Goal: Book appointment/travel/reservation

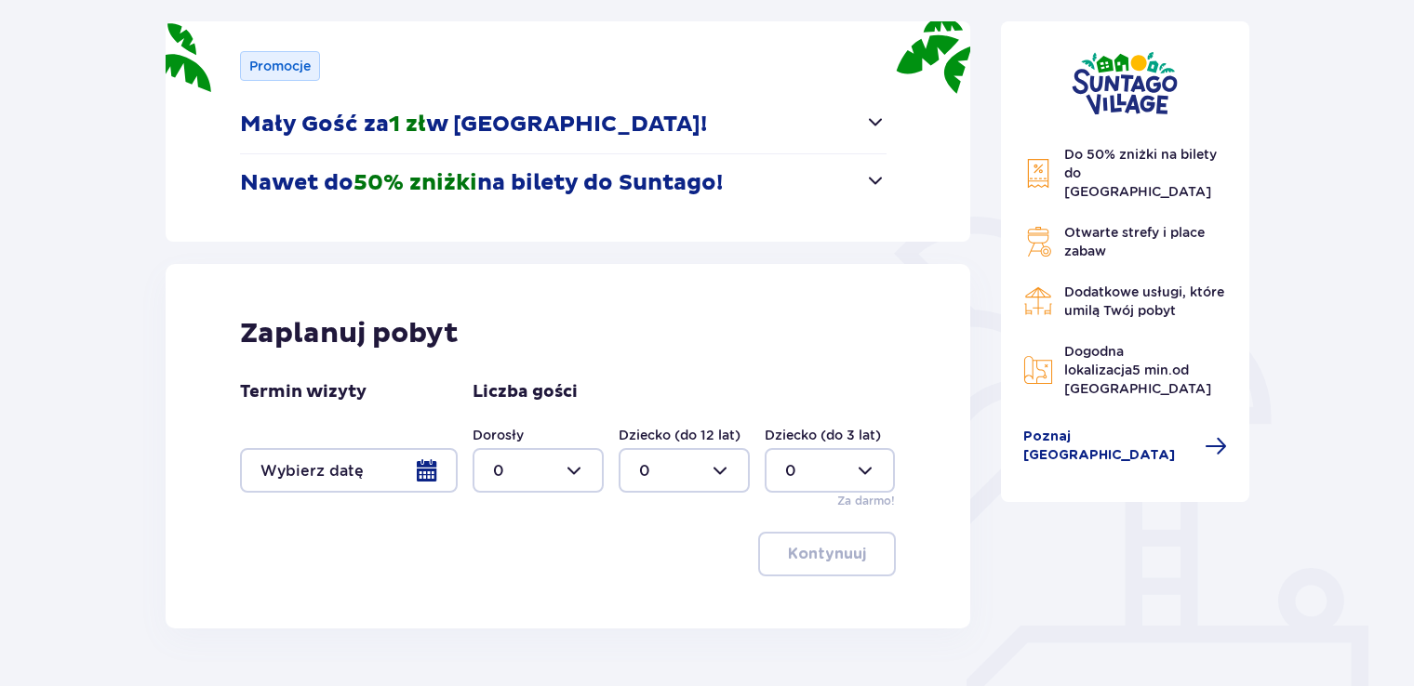
scroll to position [260, 0]
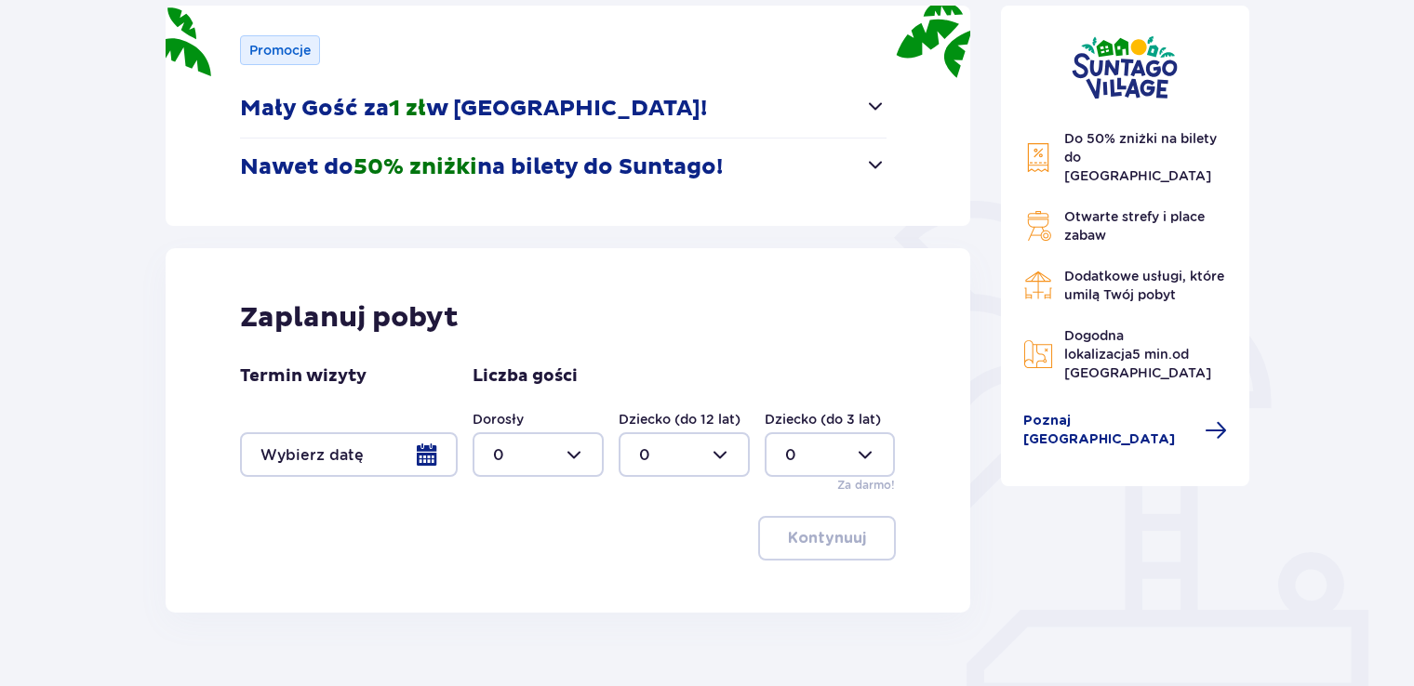
click at [880, 170] on span "button" at bounding box center [875, 164] width 22 height 22
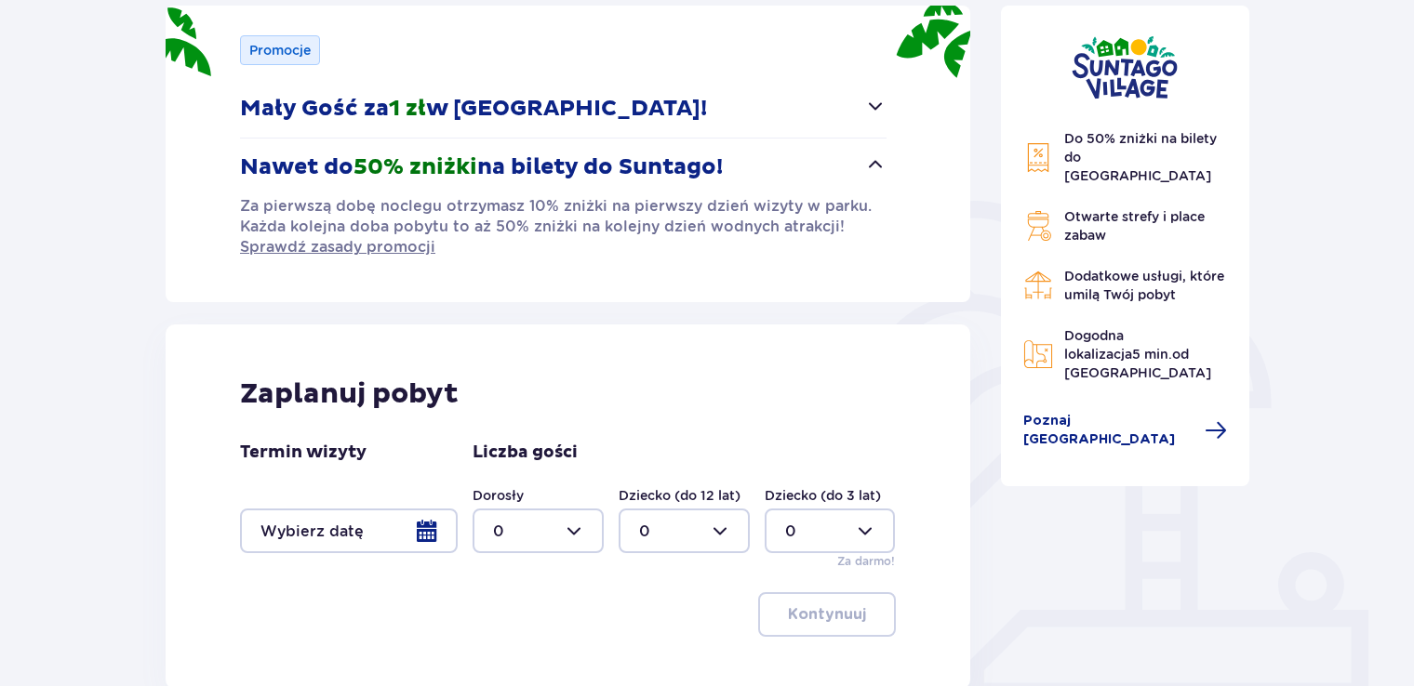
click at [832, 267] on div "Nawet do 50% zniżki na bilety do [GEOGRAPHIC_DATA]! Za pierwszą dobę noclegu ot…" at bounding box center [563, 205] width 646 height 135
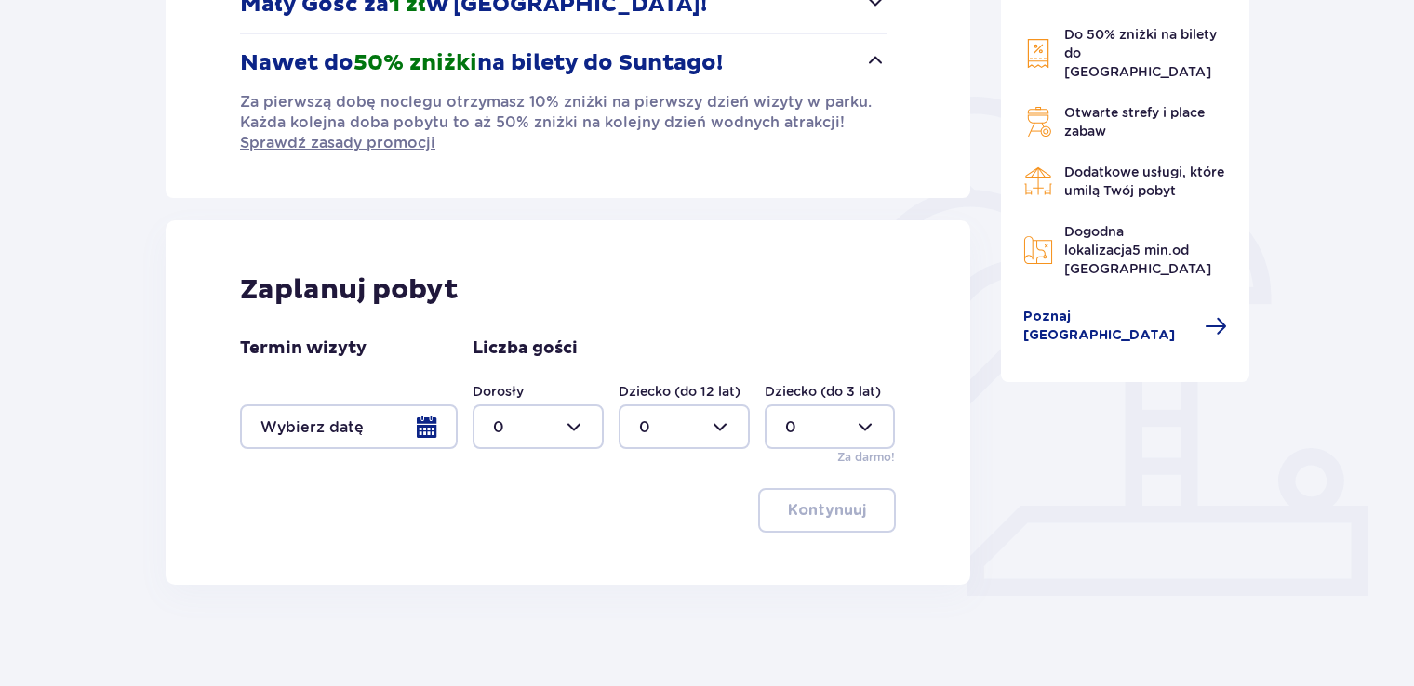
scroll to position [374, 0]
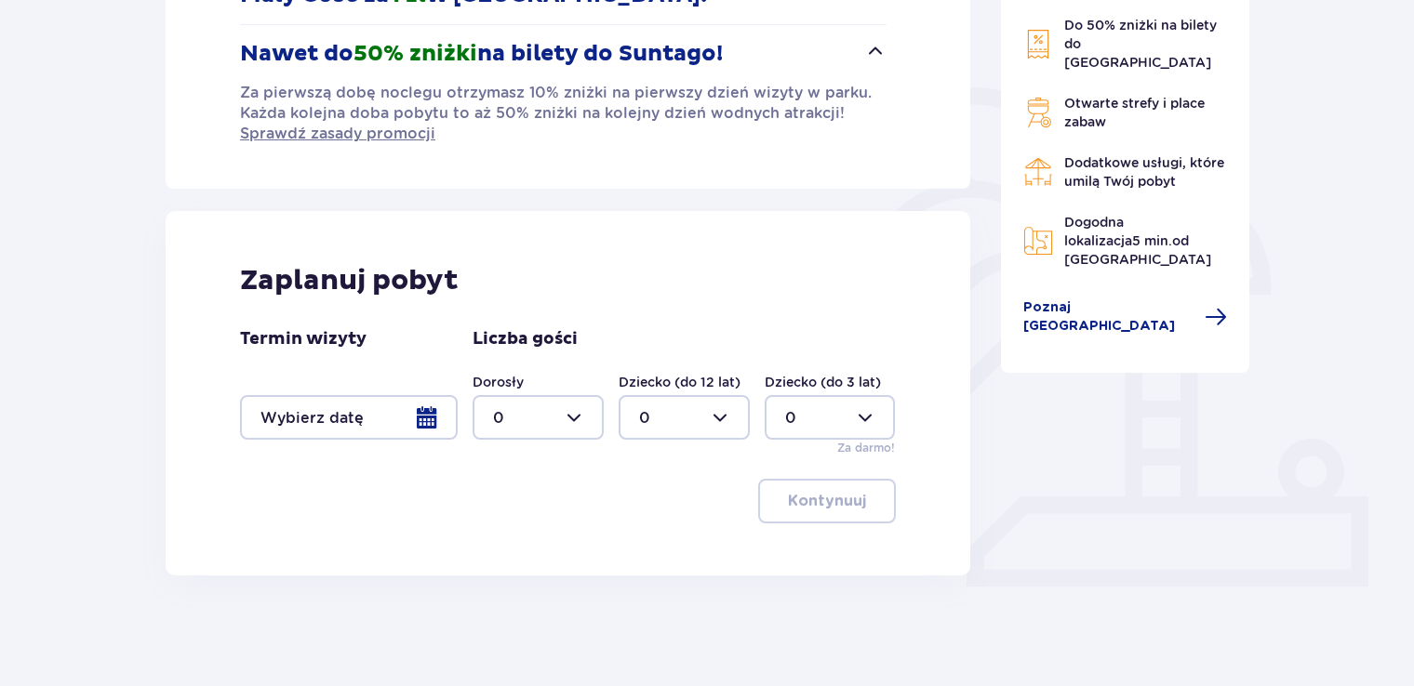
click at [353, 407] on div at bounding box center [349, 417] width 218 height 45
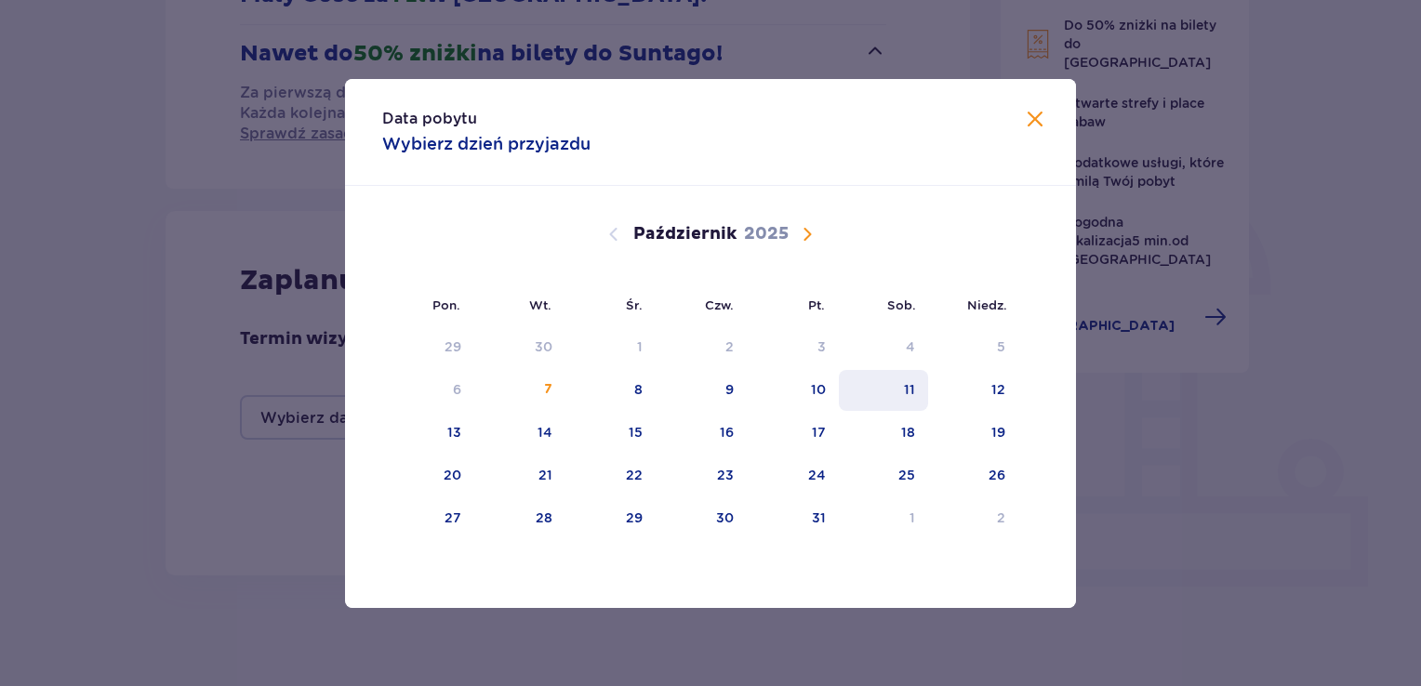
click at [881, 379] on div "11" at bounding box center [884, 390] width 90 height 41
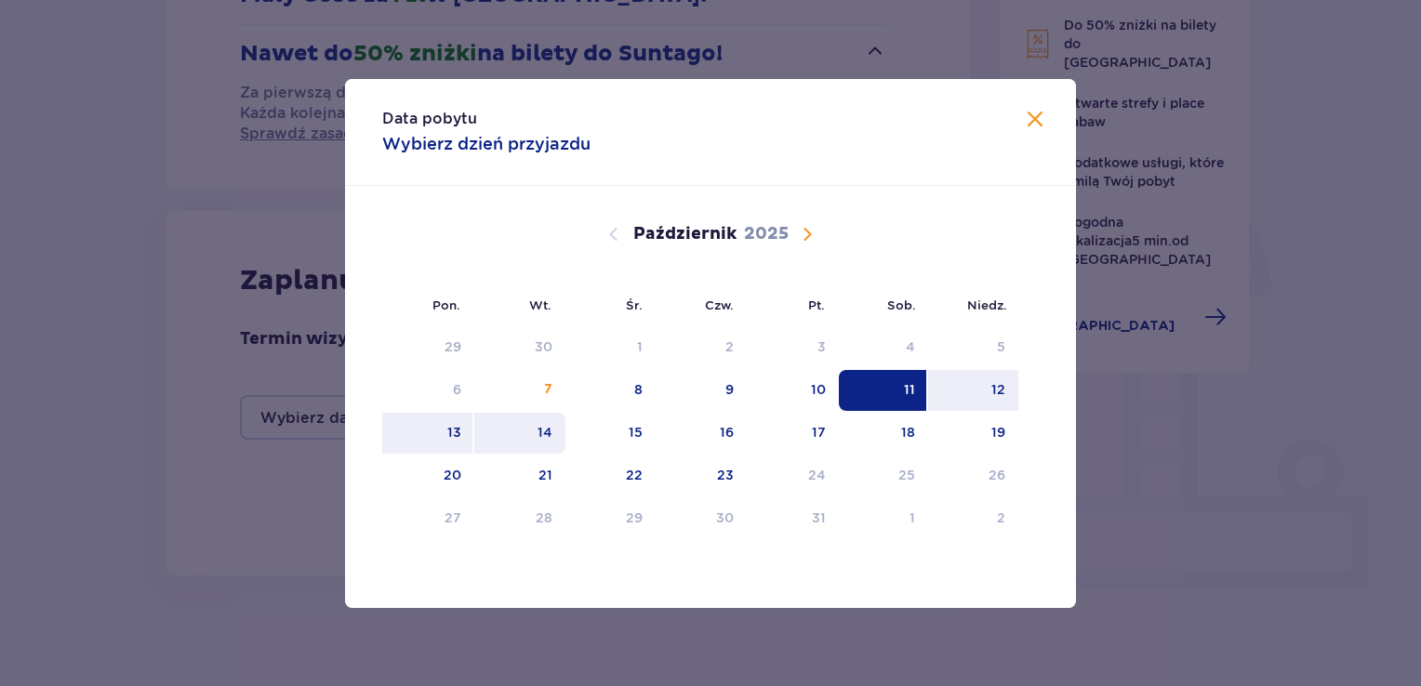
click at [541, 430] on div "14" at bounding box center [545, 432] width 15 height 19
type input "[DATE] - [DATE]"
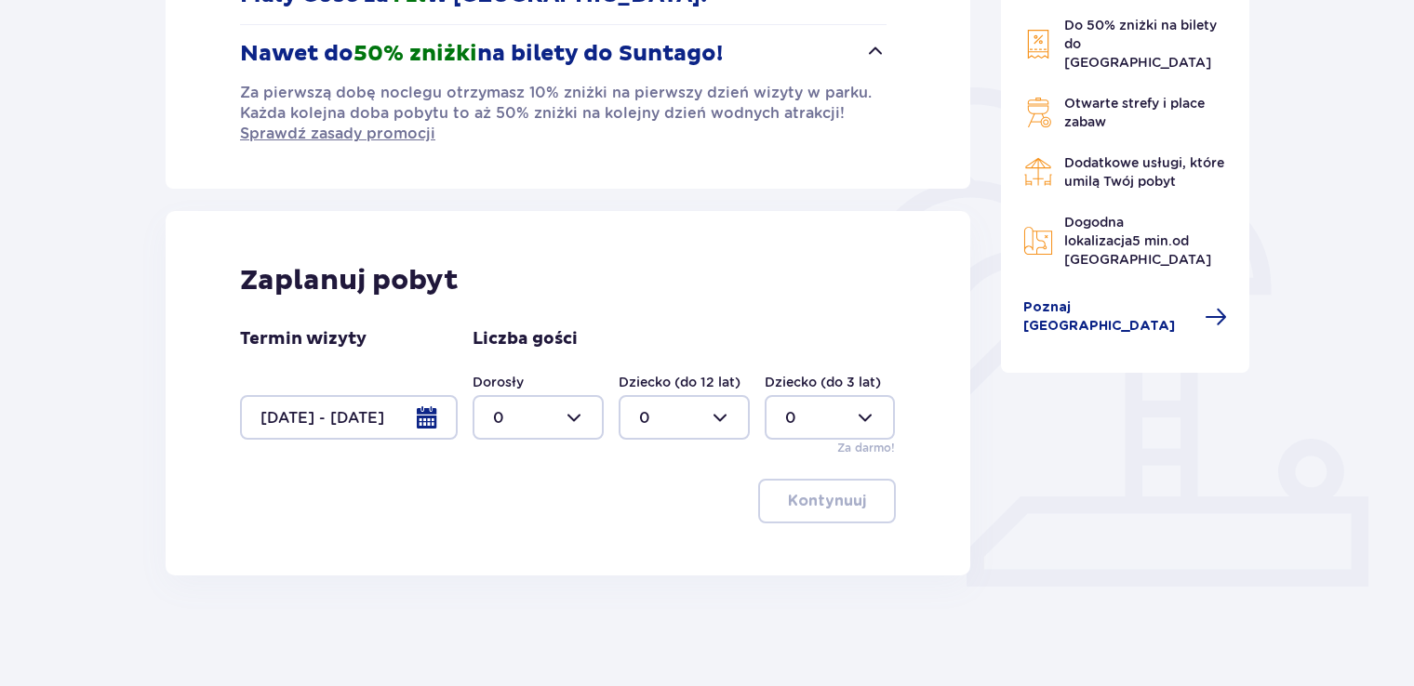
click at [575, 414] on div at bounding box center [537, 417] width 131 height 45
click at [542, 551] on div "2" at bounding box center [538, 551] width 90 height 20
type input "2"
click at [818, 497] on p "Kontynuuj" at bounding box center [827, 501] width 78 height 20
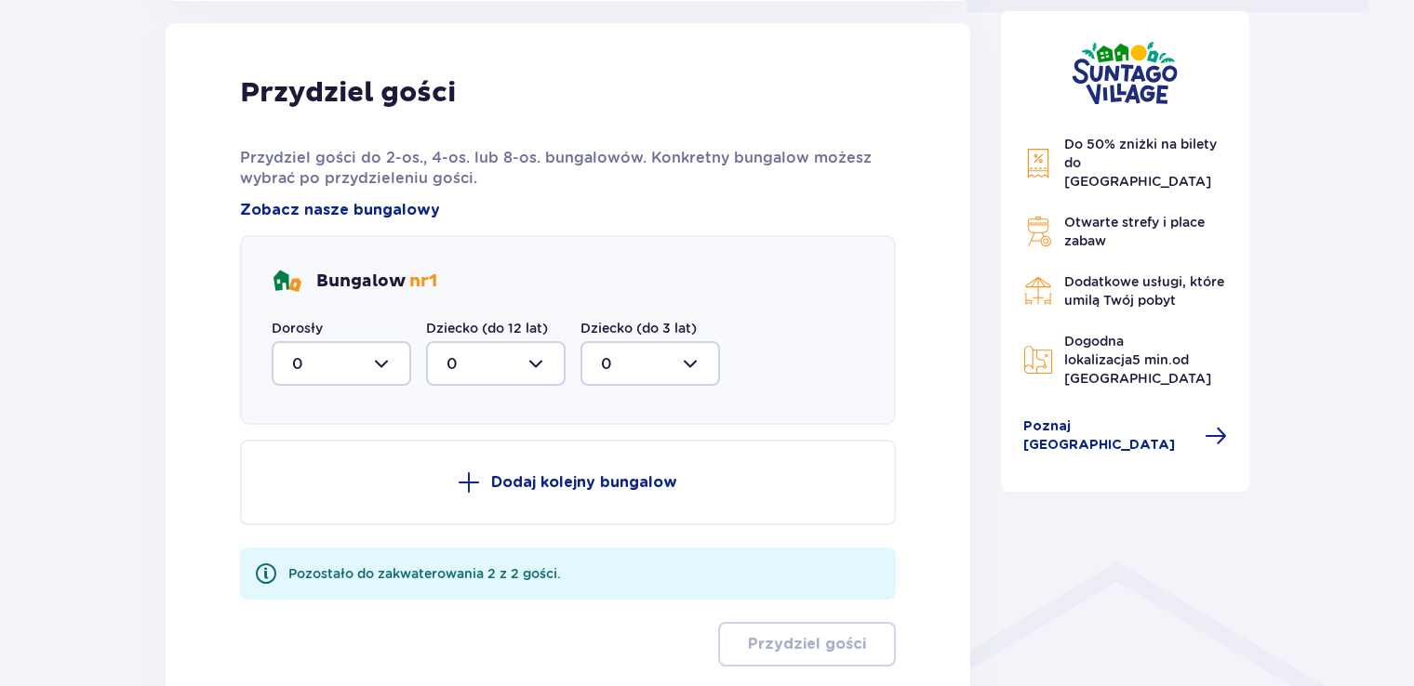
scroll to position [949, 0]
click at [386, 360] on div at bounding box center [342, 363] width 140 height 45
click at [331, 500] on div "2" at bounding box center [341, 498] width 99 height 20
type input "2"
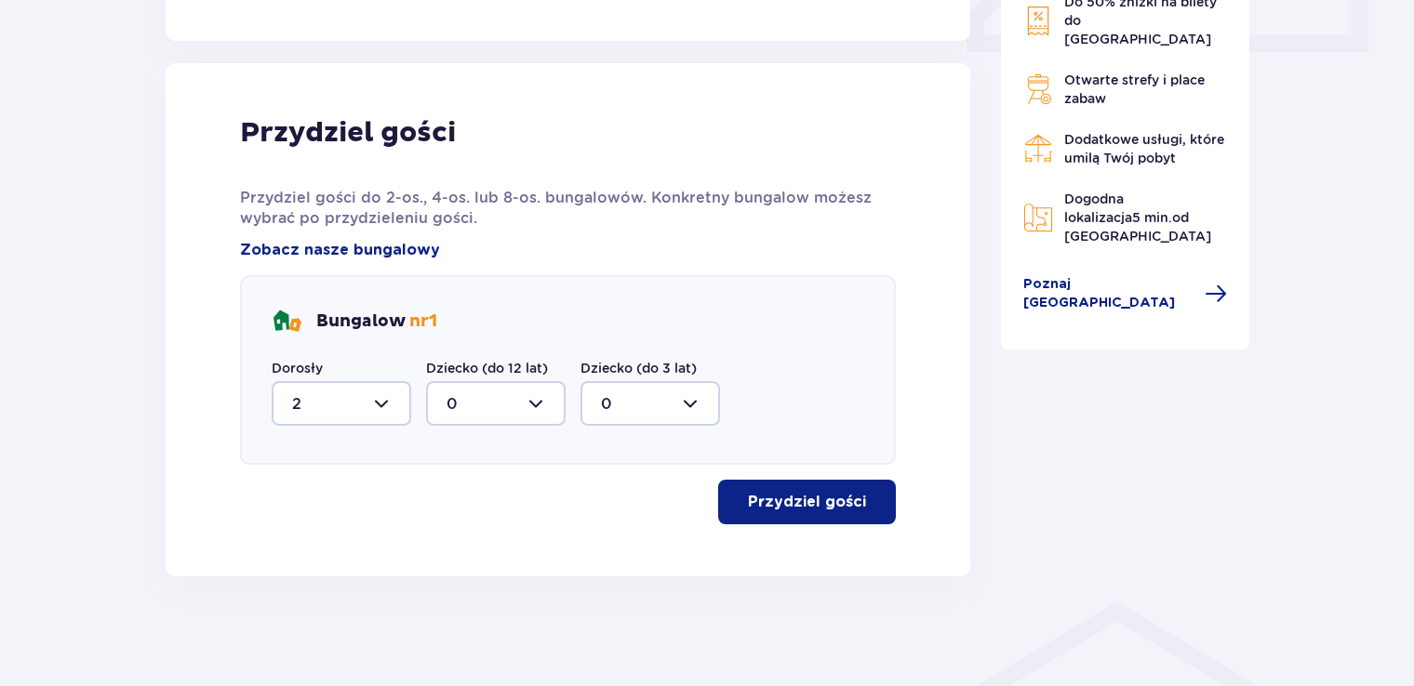
click at [764, 483] on button "Przydziel gości" at bounding box center [807, 502] width 178 height 45
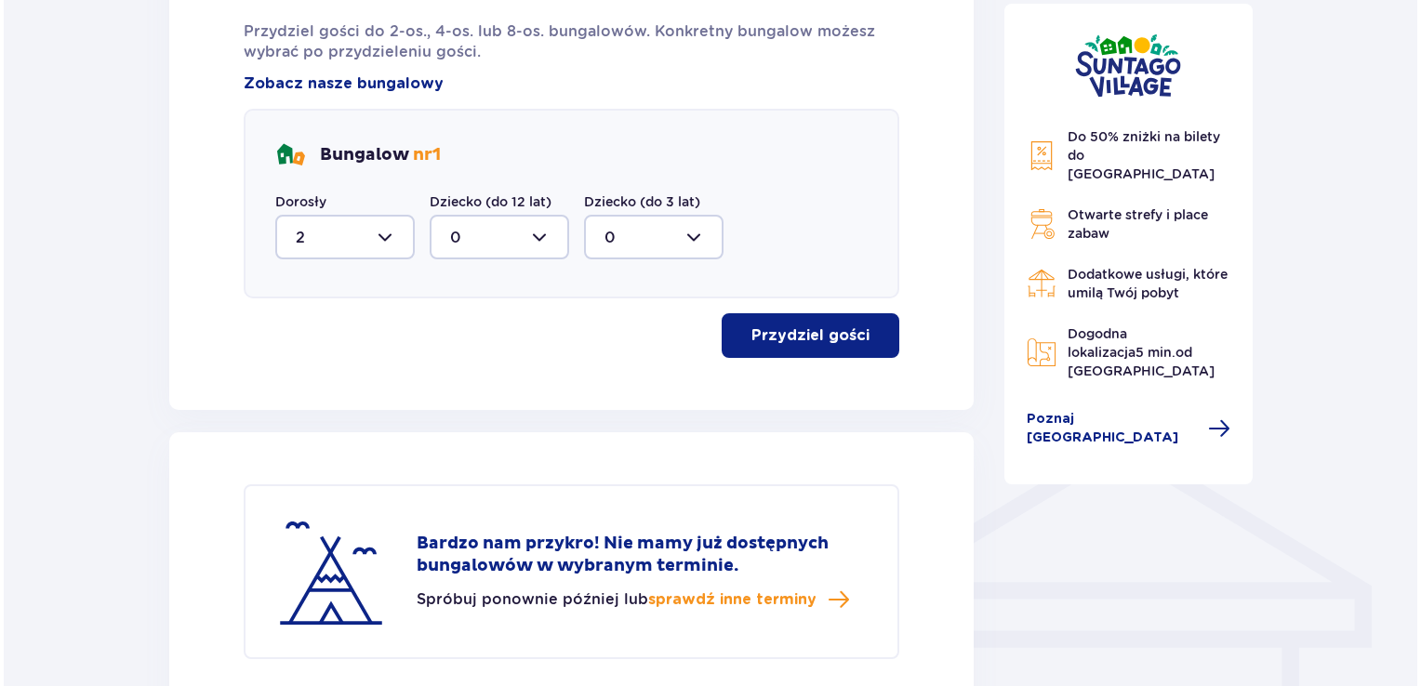
scroll to position [1060, 0]
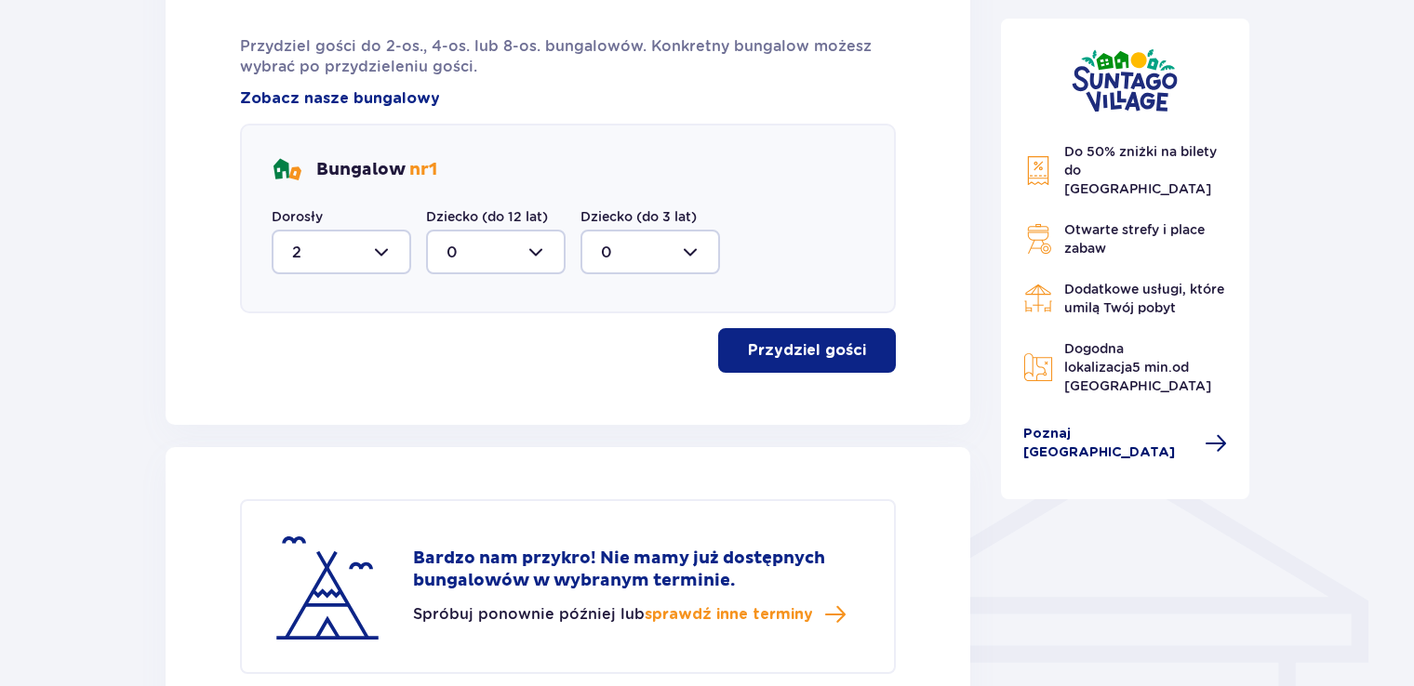
click at [1098, 425] on span "Poznaj [GEOGRAPHIC_DATA]" at bounding box center [1108, 443] width 171 height 37
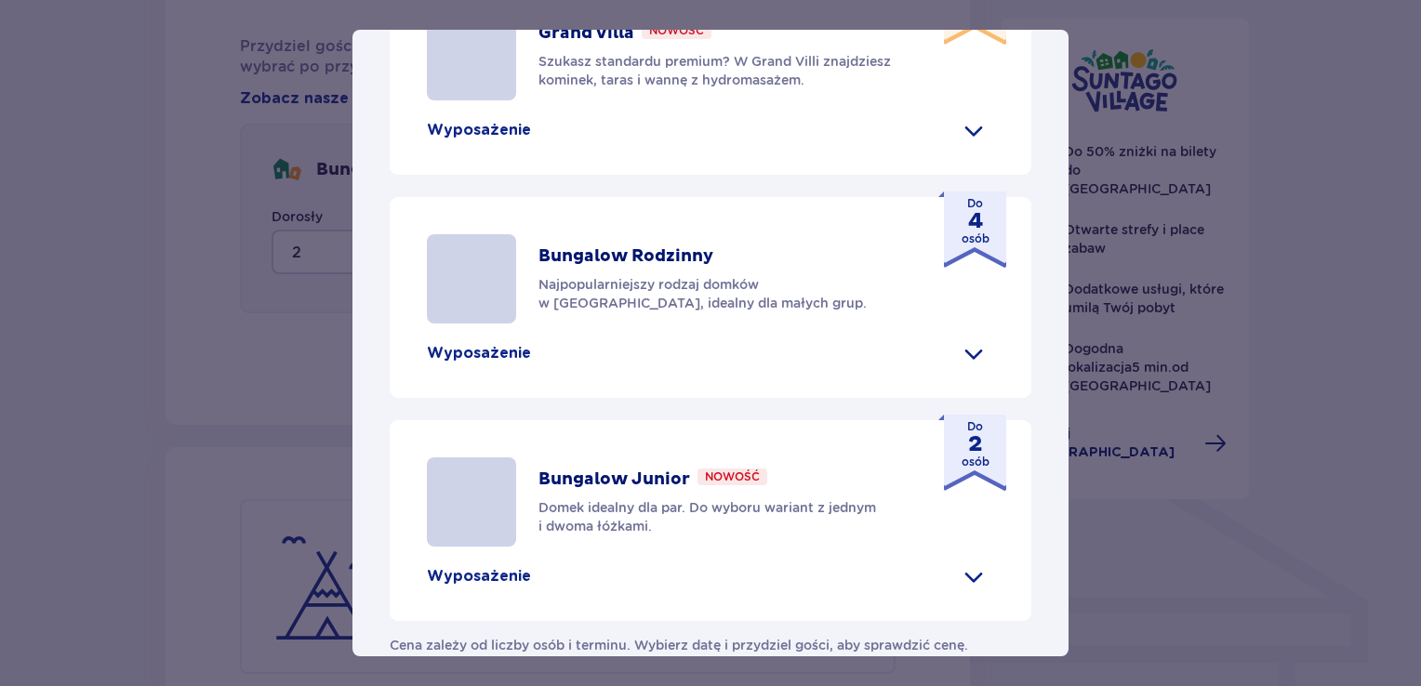
scroll to position [934, 0]
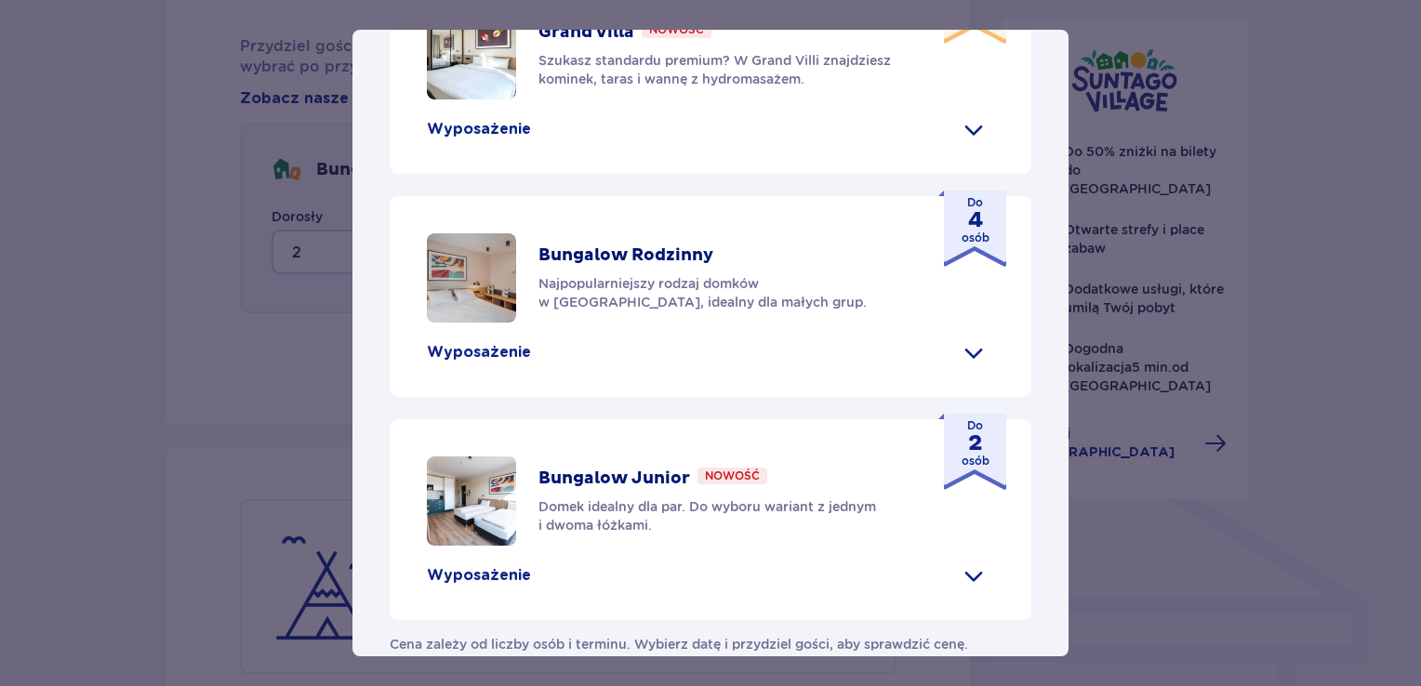
click at [982, 419] on p "Do 2 osób" at bounding box center [976, 444] width 28 height 52
click at [486, 463] on img at bounding box center [471, 501] width 89 height 89
click at [588, 468] on p "Bungalow Junior" at bounding box center [615, 479] width 152 height 22
click at [707, 457] on div "Bungalow Junior Nowość Domek idealny dla par. Do wyboru wariant z jednym i dwom…" at bounding box center [710, 501] width 567 height 89
click at [729, 468] on p "Nowość" at bounding box center [732, 476] width 55 height 17
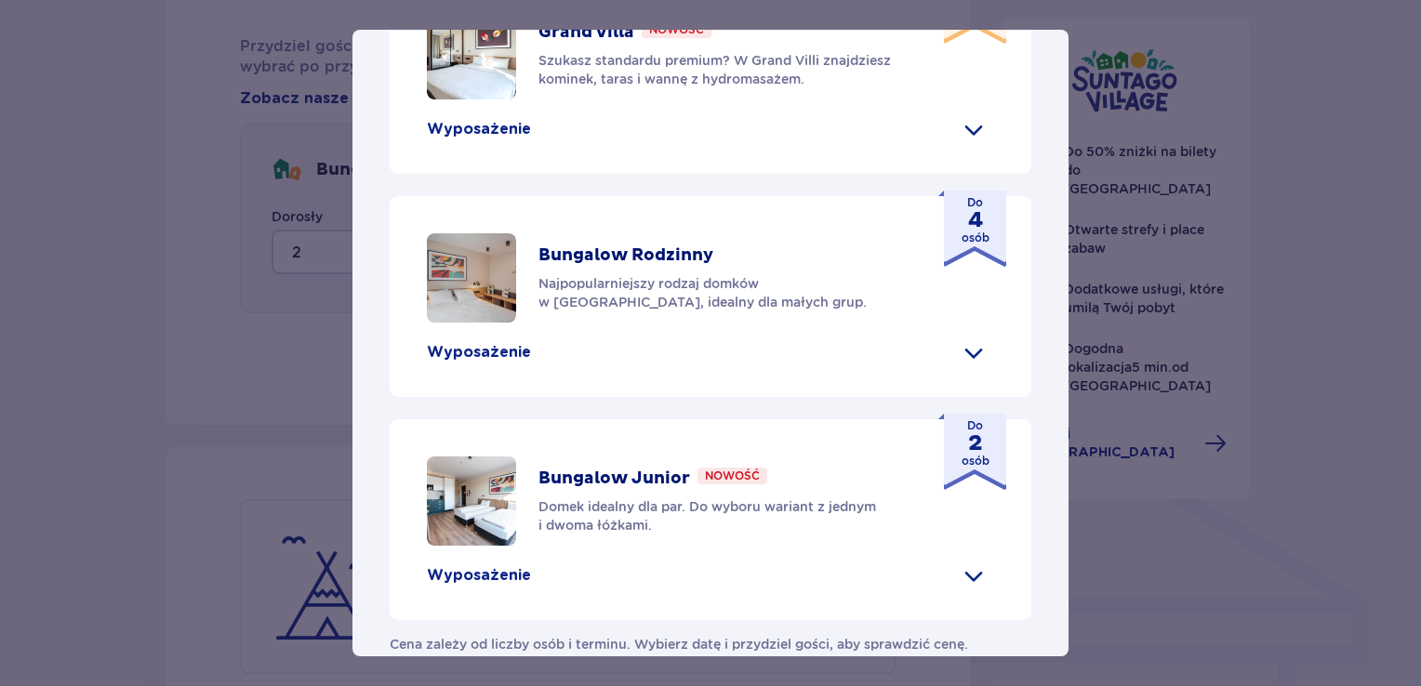
click at [1284, 434] on div "[GEOGRAPHIC_DATA] [GEOGRAPHIC_DATA] to idealne miejsce dla fanów dobrej zabawy …" at bounding box center [710, 343] width 1421 height 686
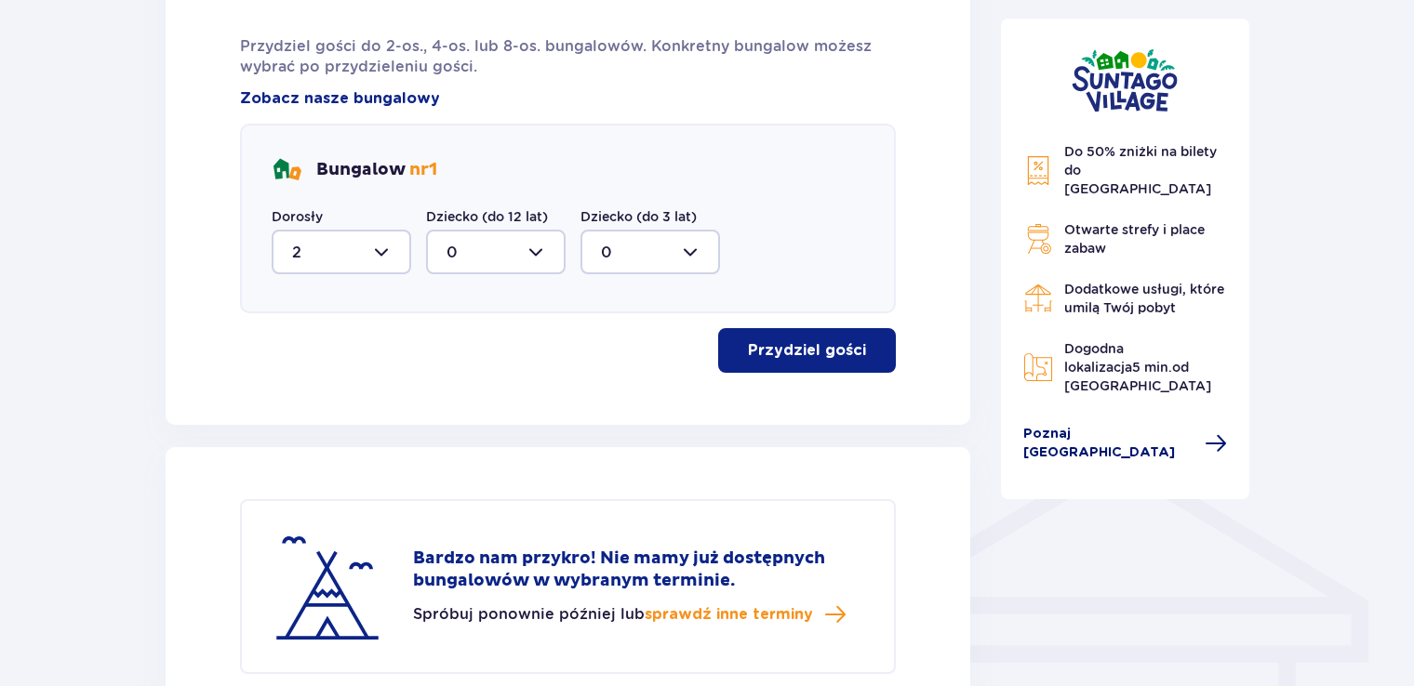
click at [1164, 425] on span "Poznaj [GEOGRAPHIC_DATA]" at bounding box center [1108, 443] width 171 height 37
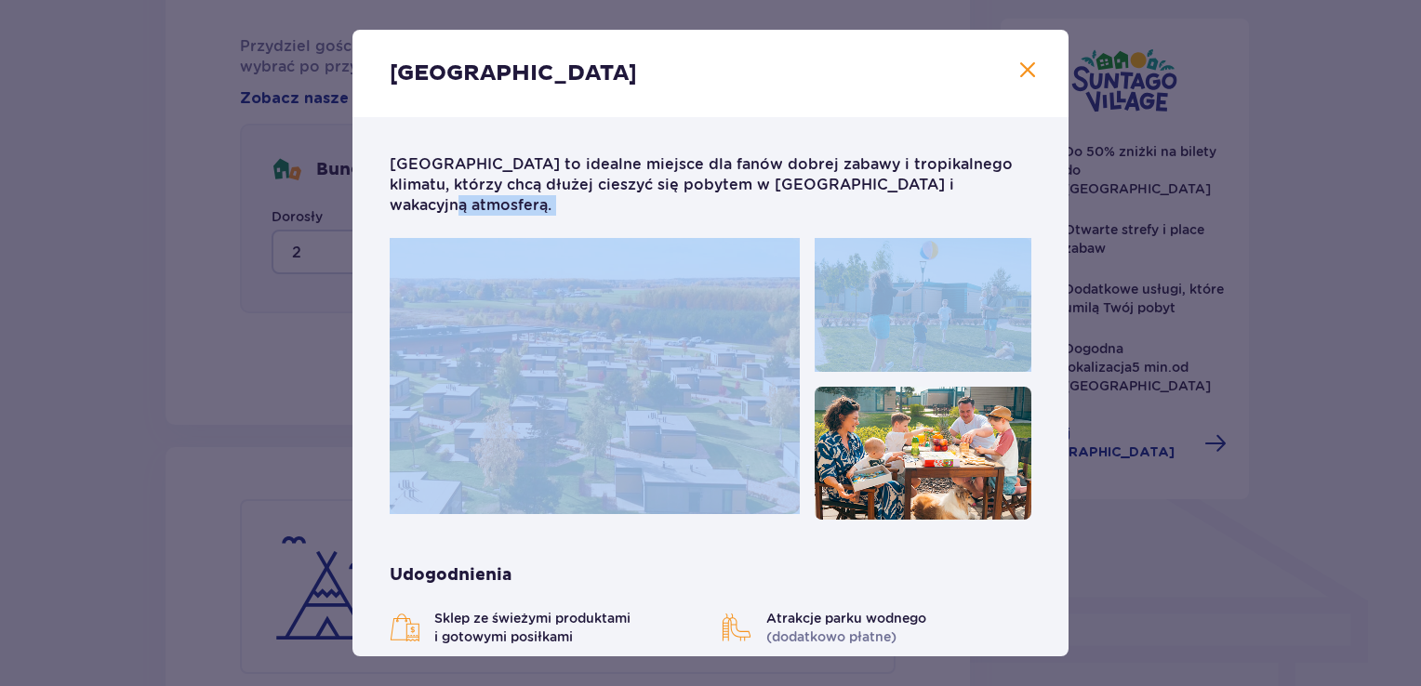
drag, startPoint x: 1060, startPoint y: 187, endPoint x: 1044, endPoint y: 318, distance: 132.1
drag, startPoint x: 1044, startPoint y: 318, endPoint x: 1041, endPoint y: 329, distance: 11.8
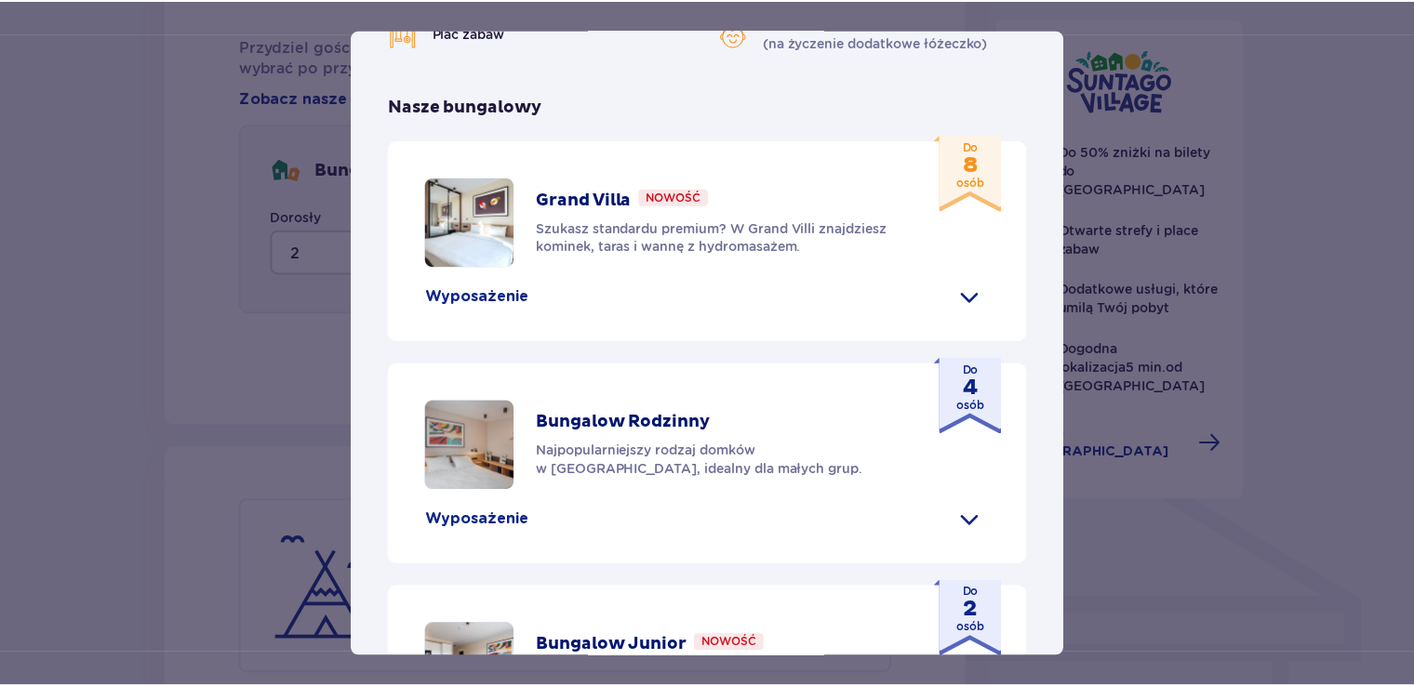
scroll to position [792, 0]
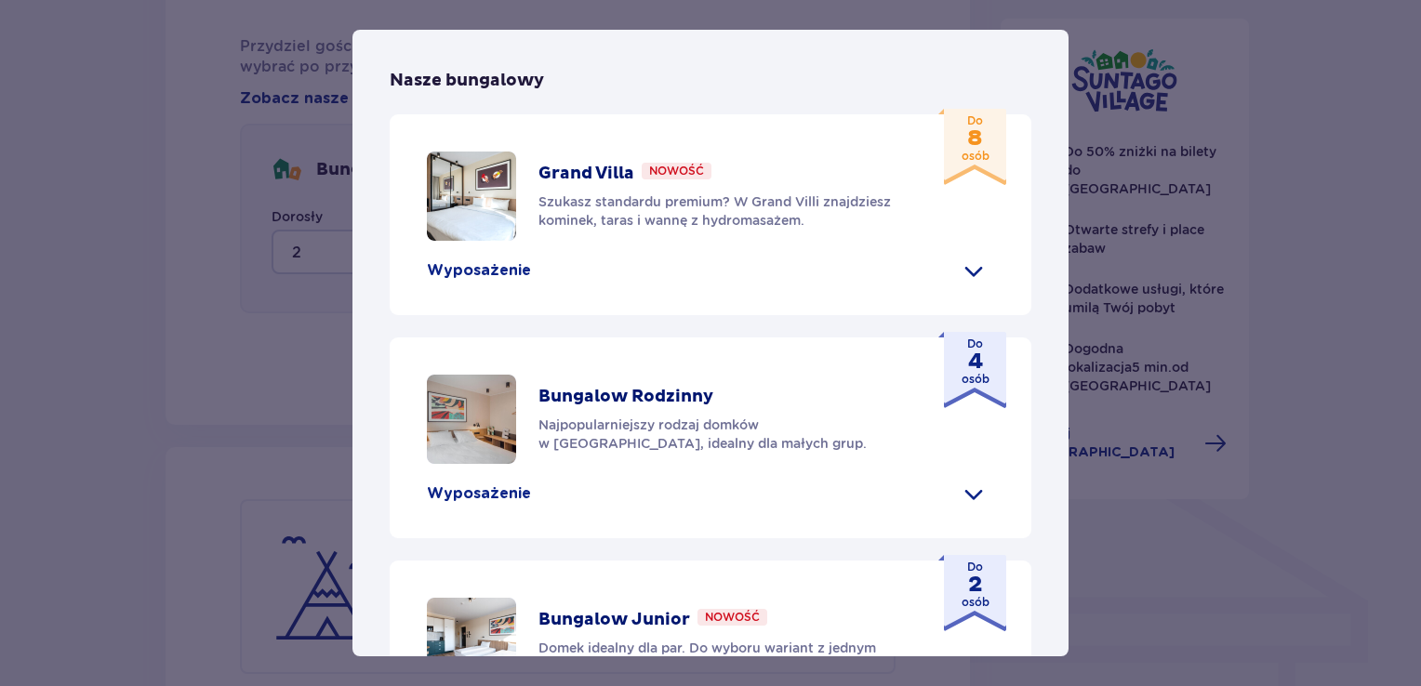
click at [966, 564] on p "Do 2 osób" at bounding box center [976, 585] width 28 height 52
click at [670, 609] on p "Bungalow Junior" at bounding box center [615, 620] width 152 height 22
click at [1192, 136] on div "[GEOGRAPHIC_DATA] [GEOGRAPHIC_DATA] to idealne miejsce dla fanów dobrej zabawy …" at bounding box center [710, 343] width 1421 height 686
